Goal: Navigation & Orientation: Find specific page/section

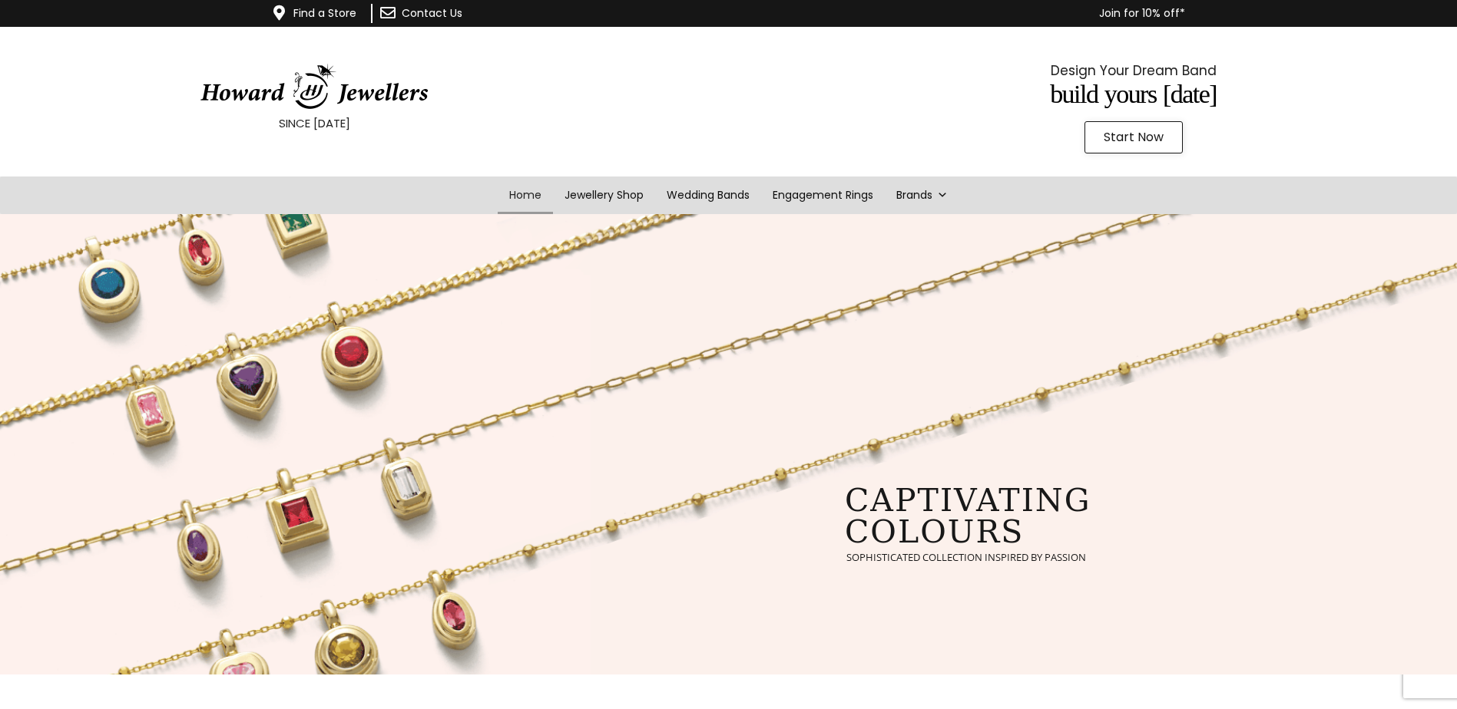
click at [302, 14] on link "Find a Store" at bounding box center [324, 12] width 63 height 15
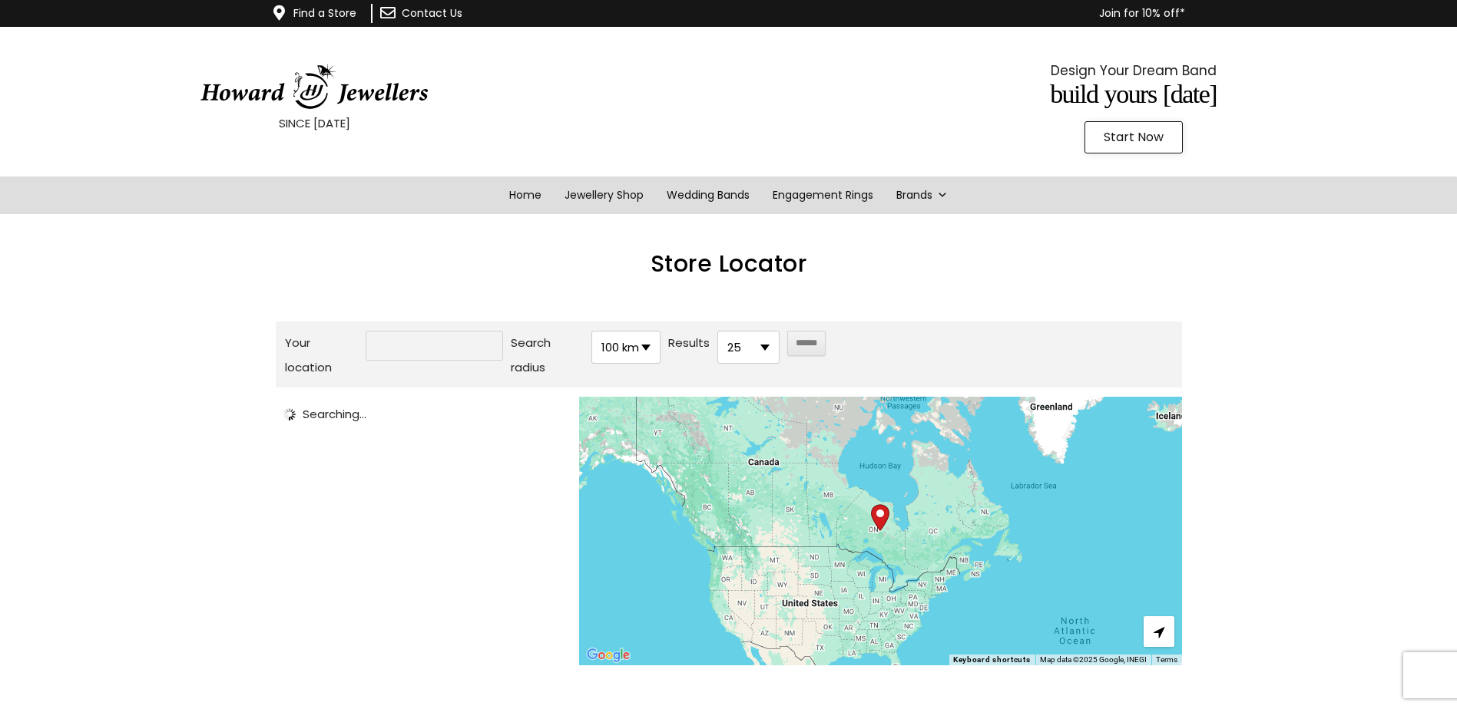
click at [368, 334] on input "Your location" at bounding box center [433, 346] width 137 height 30
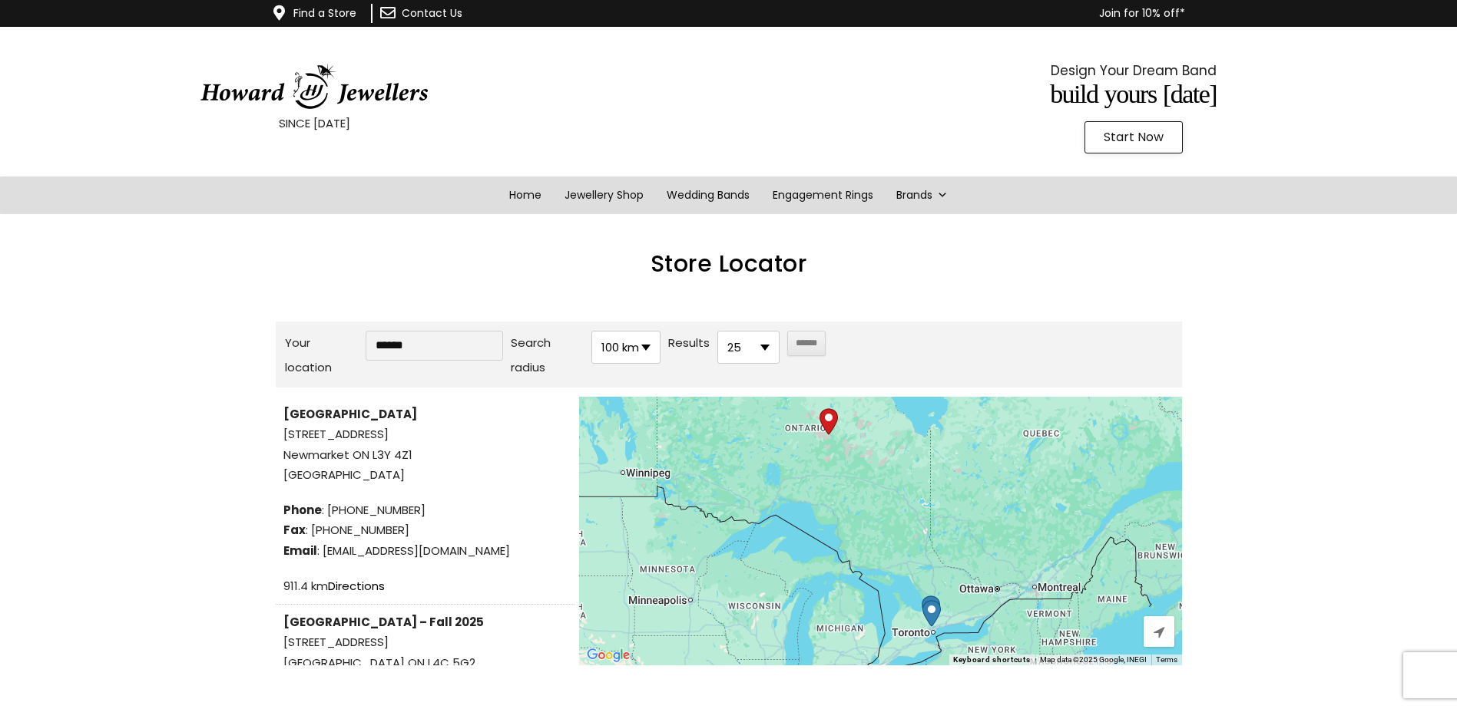
type input "******"
click at [787, 331] on input "******" at bounding box center [806, 343] width 38 height 25
